Goal: Complete application form

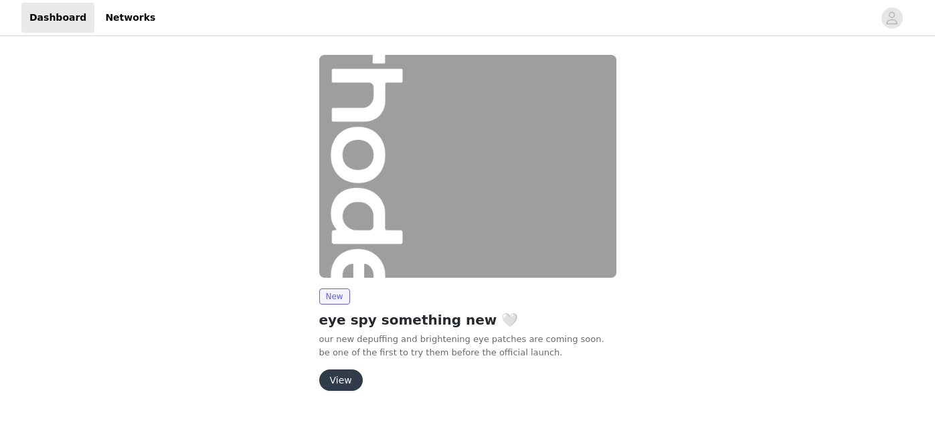
scroll to position [29, 0]
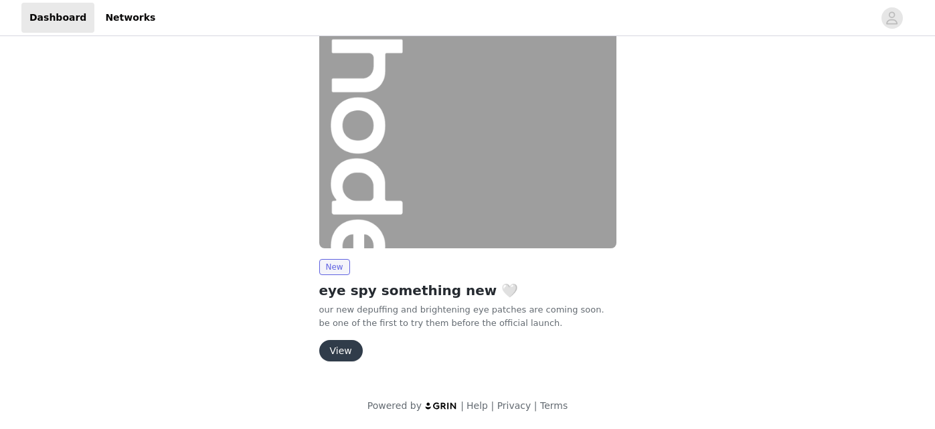
click at [345, 349] on button "View" at bounding box center [340, 350] width 43 height 21
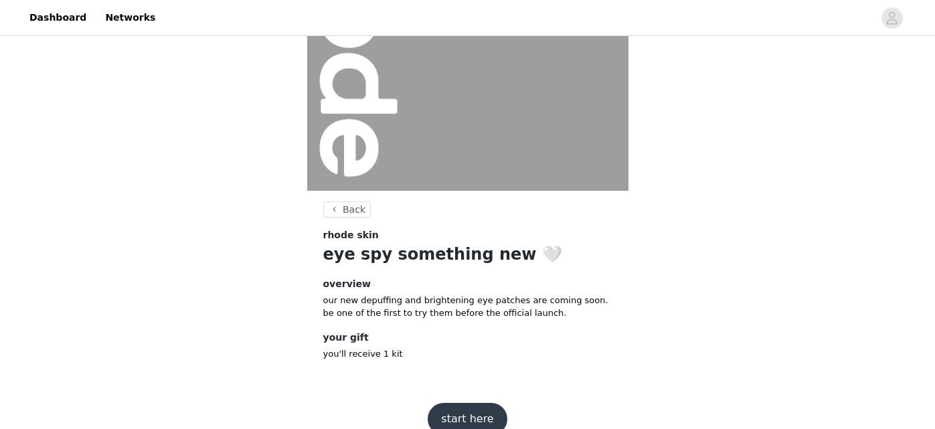
scroll to position [192, 0]
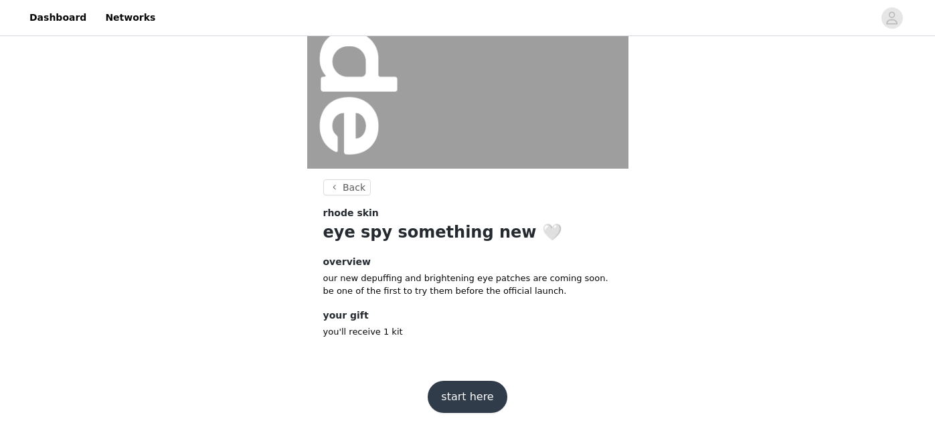
click at [470, 396] on button "start here" at bounding box center [467, 397] width 79 height 32
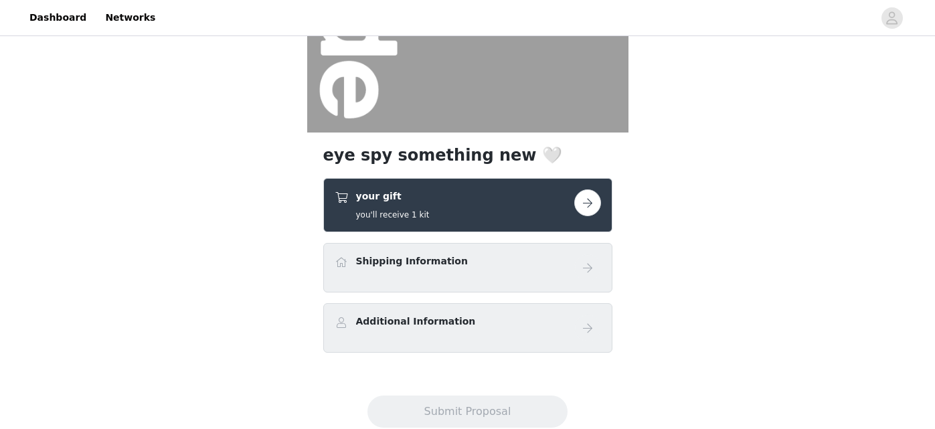
scroll to position [229, 0]
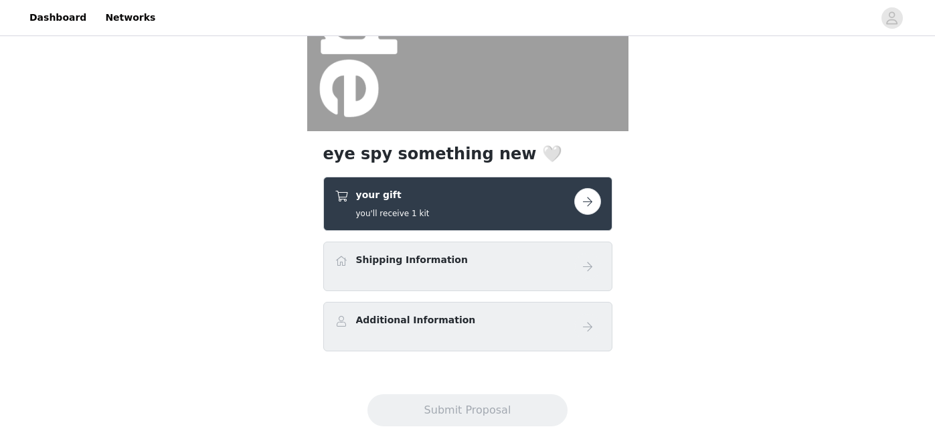
click at [592, 203] on button "button" at bounding box center [587, 201] width 27 height 27
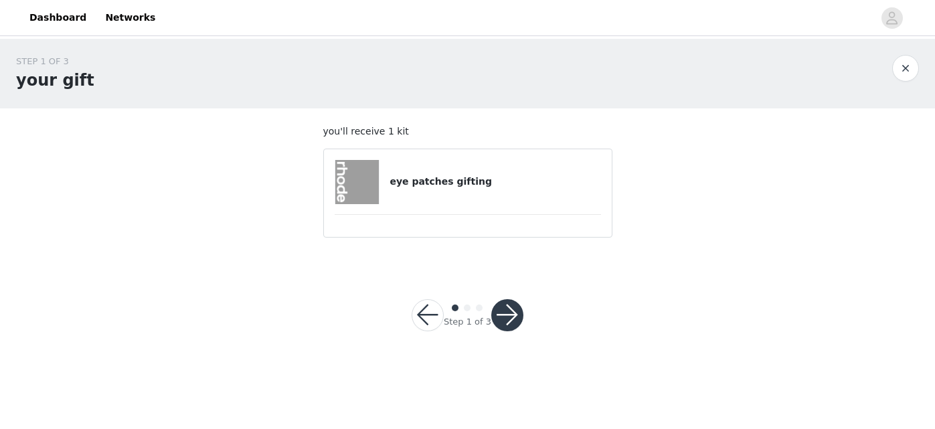
click at [509, 308] on button "button" at bounding box center [507, 315] width 32 height 32
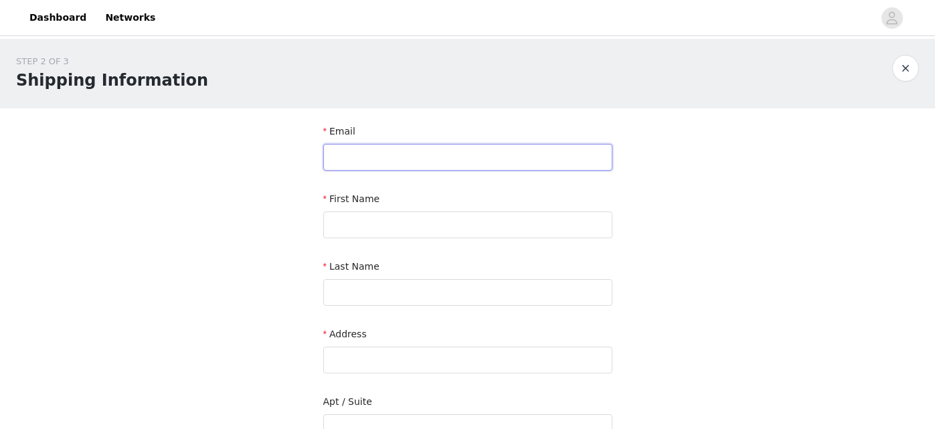
click at [470, 162] on input "text" at bounding box center [467, 157] width 289 height 27
type input "[EMAIL_ADDRESS][DOMAIN_NAME]"
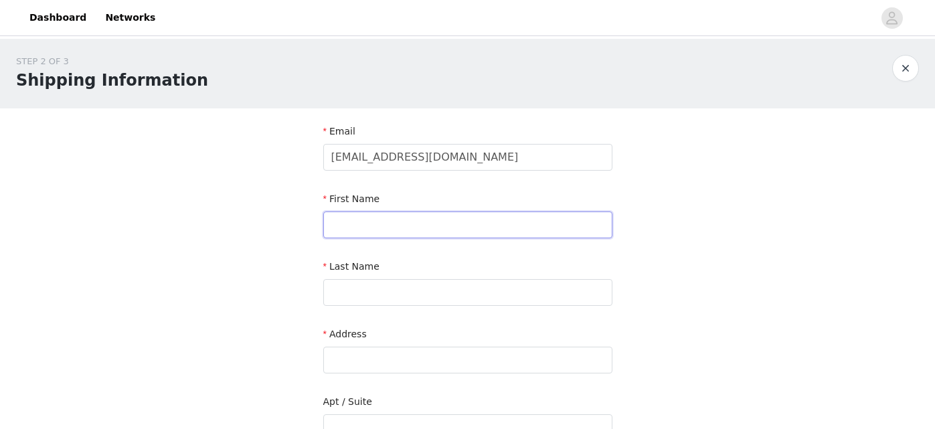
click at [444, 218] on input "text" at bounding box center [467, 224] width 289 height 27
type input "Maya"
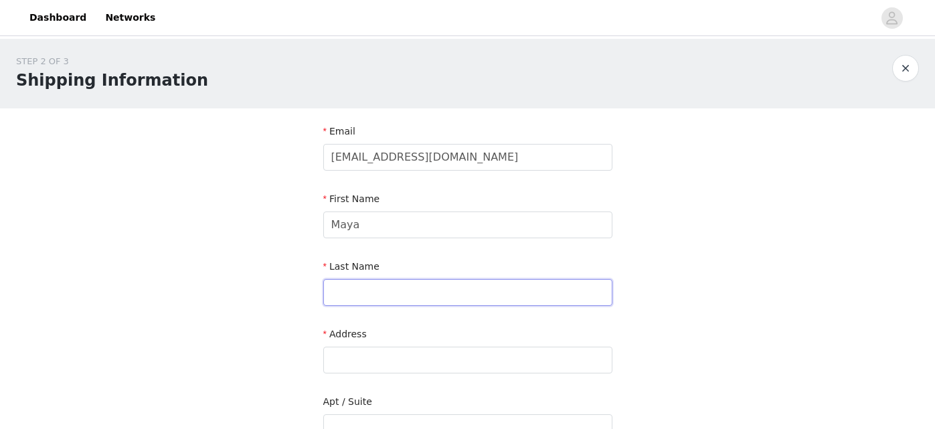
click at [403, 292] on input "text" at bounding box center [467, 292] width 289 height 27
type input "K"
type input "Kapouranis"
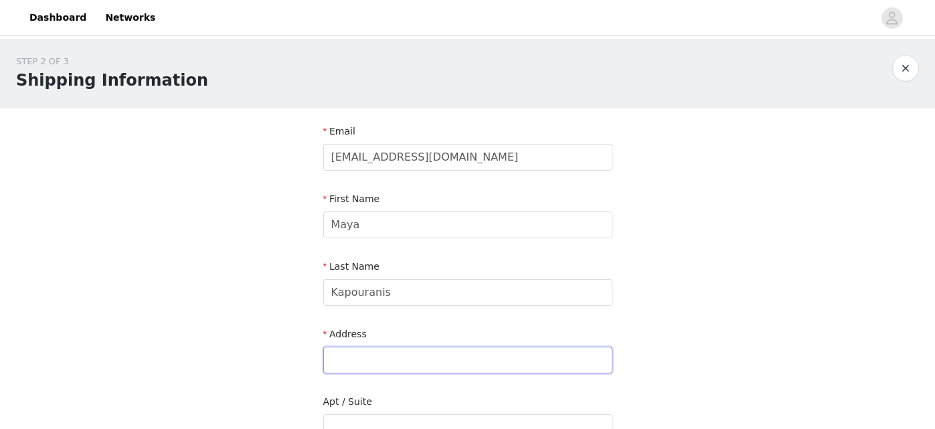
click at [385, 361] on input "text" at bounding box center [467, 360] width 289 height 27
type input "[STREET_ADDRESS][PERSON_NAME]"
type input "[GEOGRAPHIC_DATA]"
type input "V7W2G1"
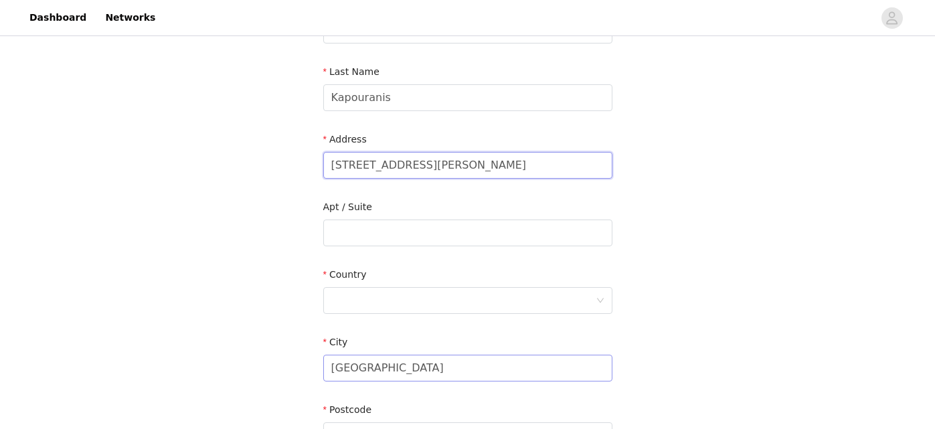
scroll to position [212, 0]
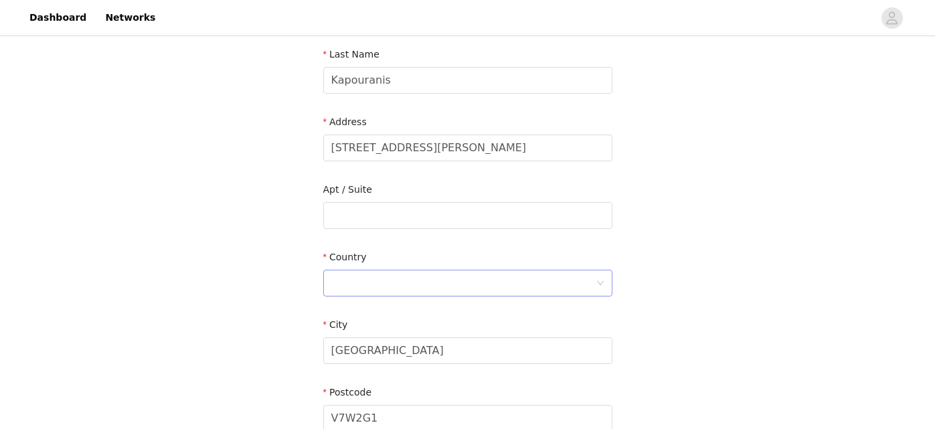
click at [397, 274] on div at bounding box center [463, 282] width 264 height 25
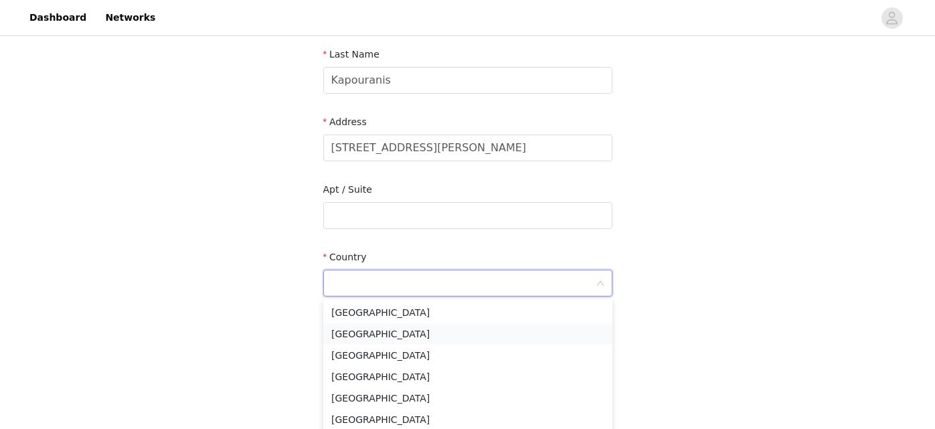
click at [392, 339] on li "Canada" at bounding box center [467, 333] width 289 height 21
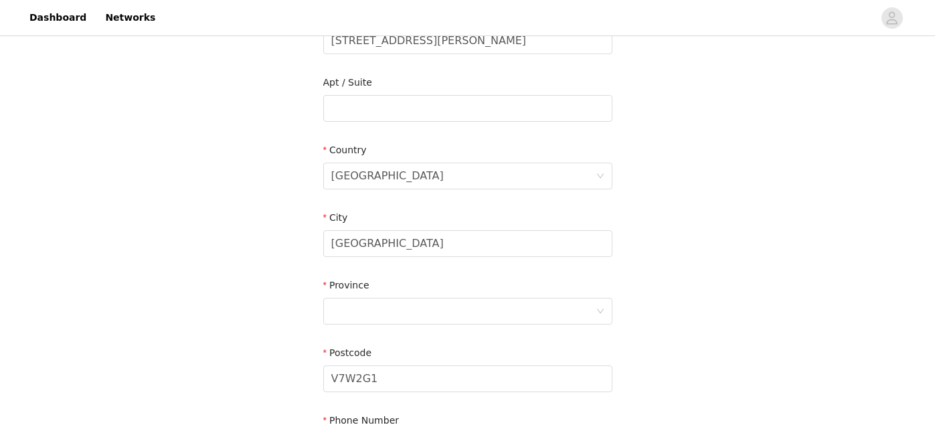
scroll to position [321, 0]
click at [389, 311] on div at bounding box center [463, 308] width 264 height 25
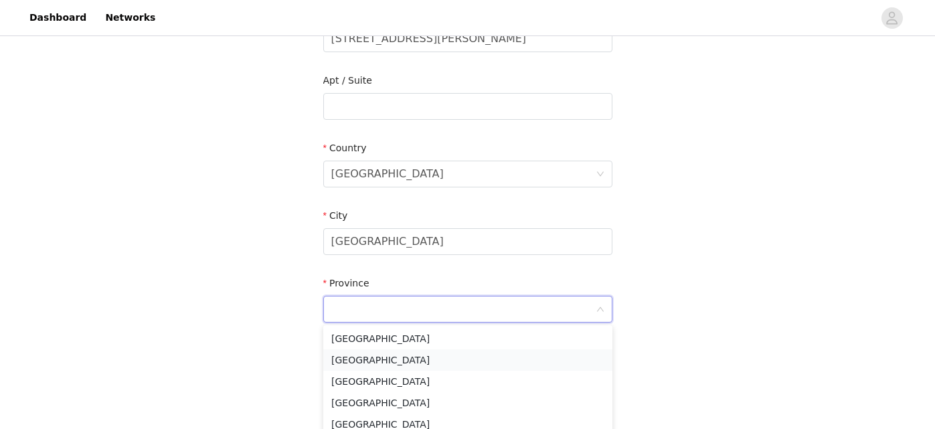
click at [385, 362] on li "British Columbia" at bounding box center [467, 359] width 289 height 21
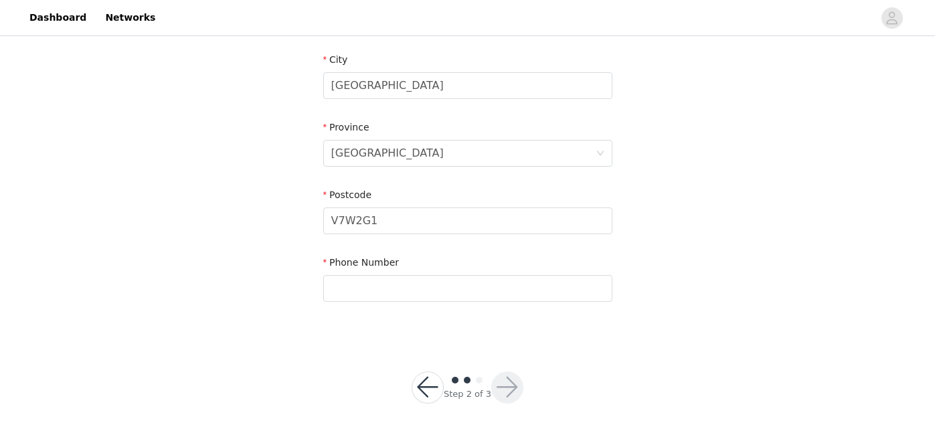
scroll to position [480, 0]
click at [383, 284] on input "text" at bounding box center [467, 285] width 289 height 27
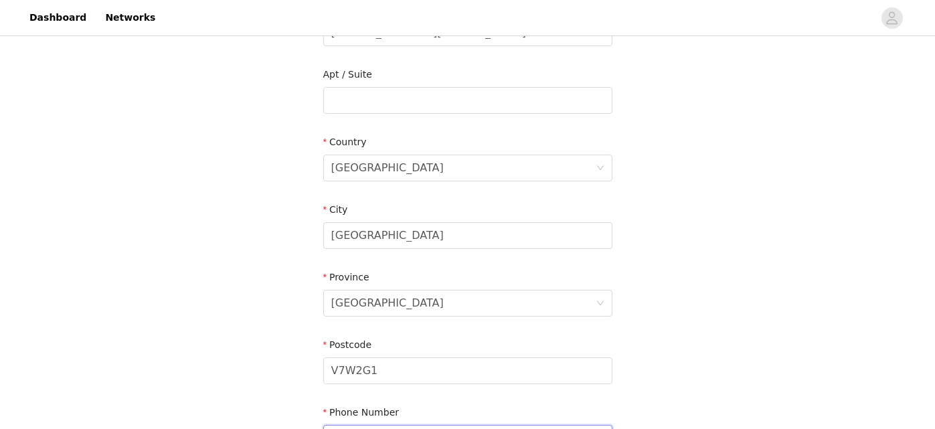
scroll to position [483, 0]
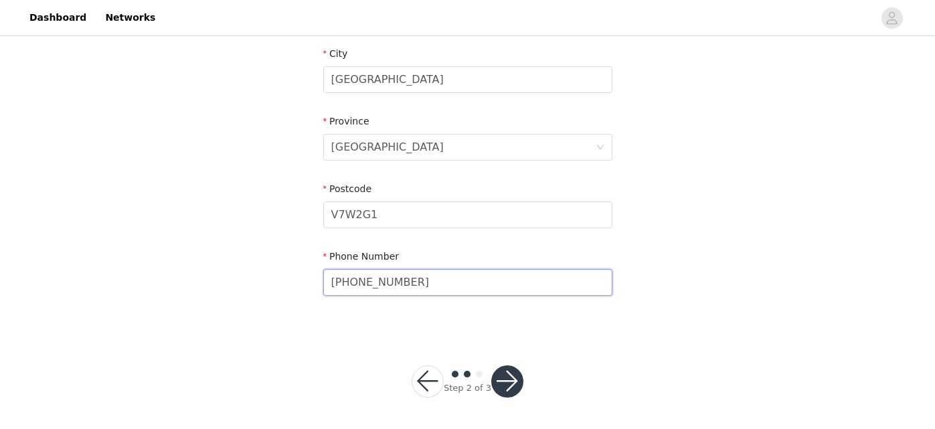
type input "519-501-3000"
click at [505, 381] on button "button" at bounding box center [507, 381] width 32 height 32
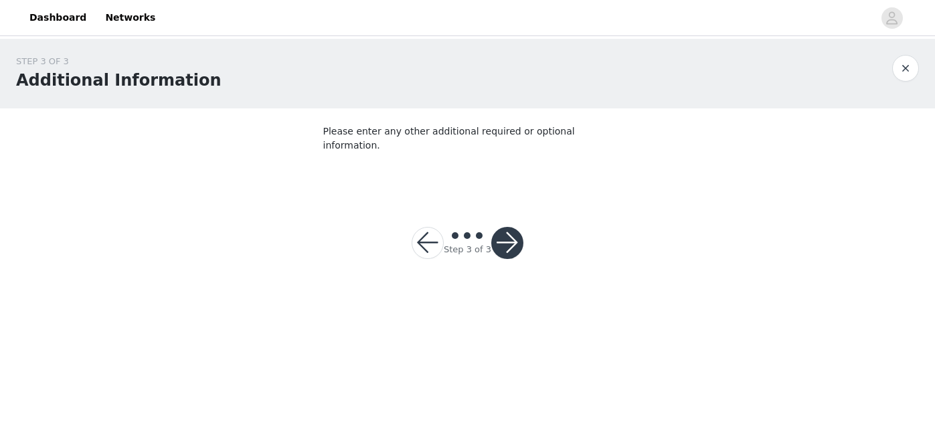
click at [510, 230] on button "button" at bounding box center [507, 243] width 32 height 32
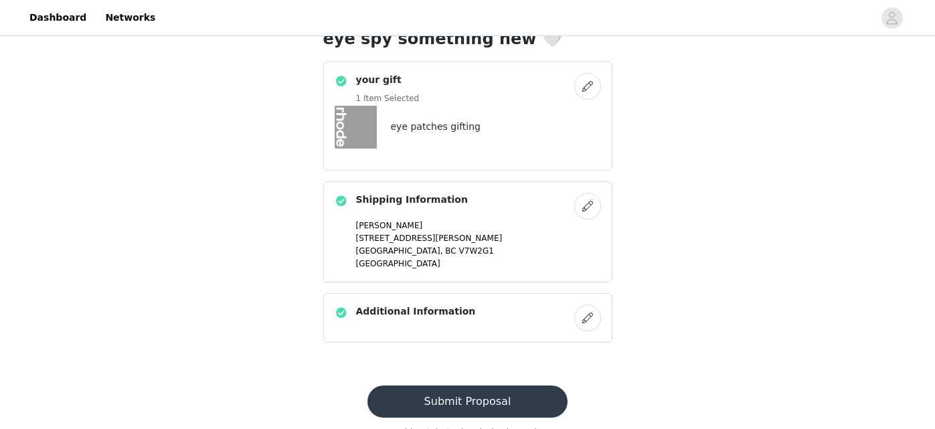
scroll to position [371, 0]
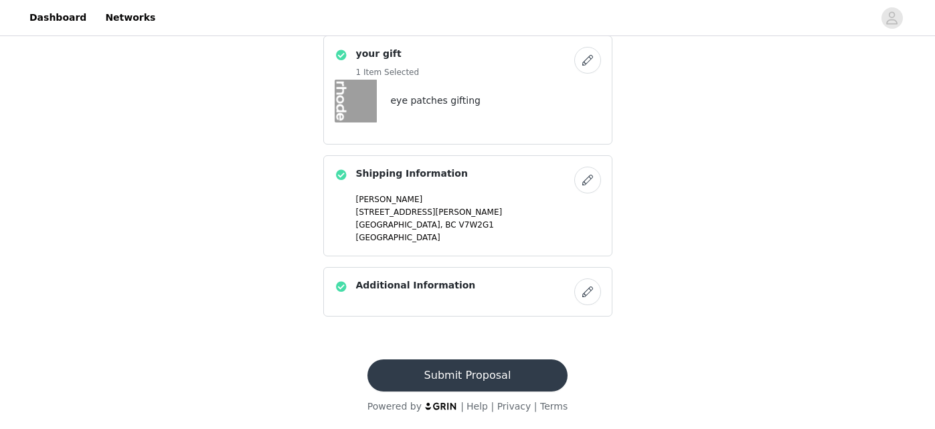
click at [466, 379] on button "Submit Proposal" at bounding box center [467, 375] width 200 height 32
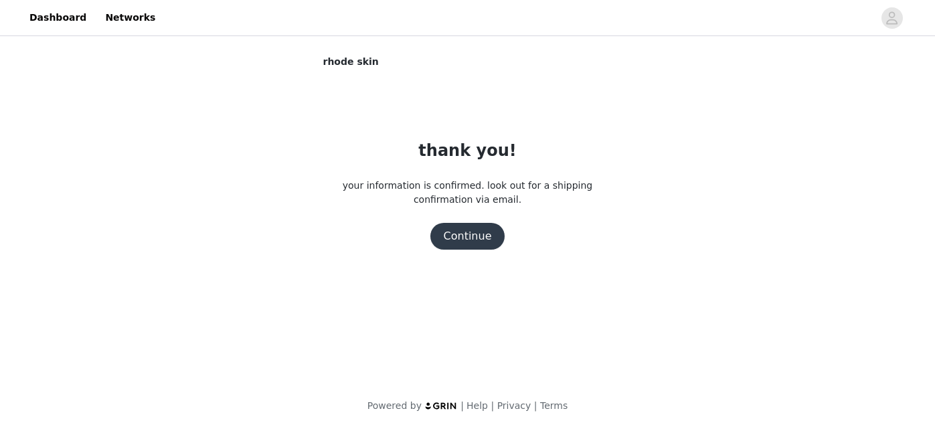
click at [471, 238] on button "Continue" at bounding box center [467, 236] width 75 height 27
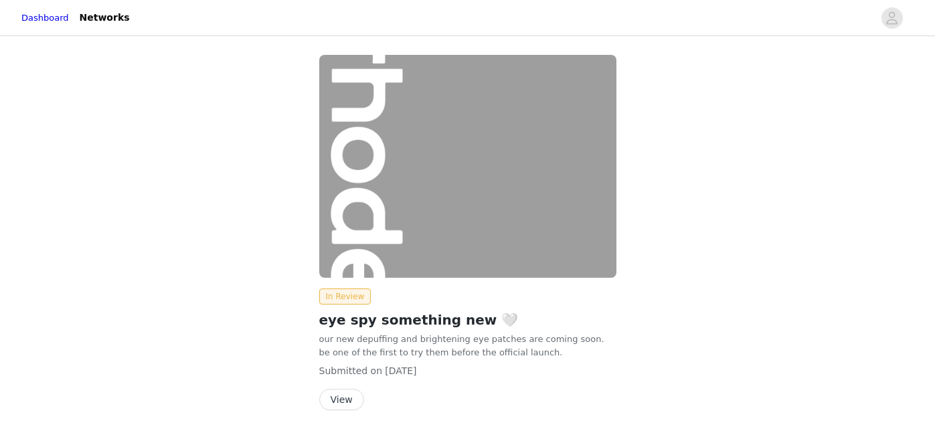
scroll to position [49, 0]
